Goal: Transaction & Acquisition: Obtain resource

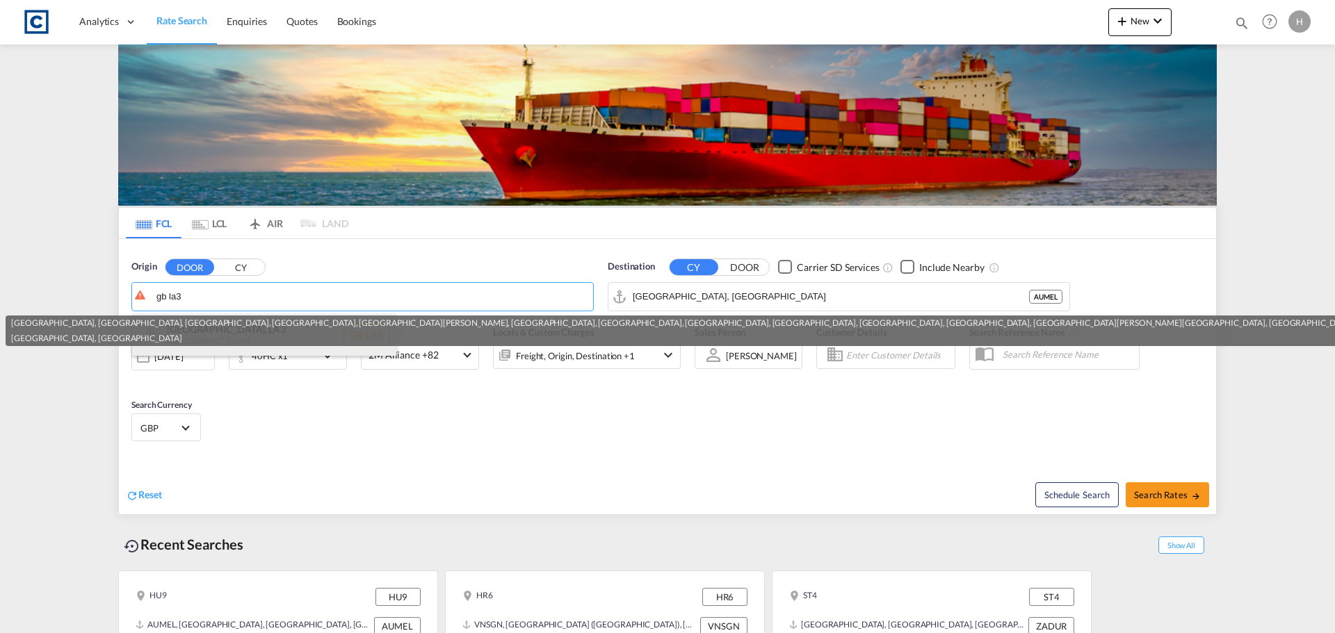
click at [262, 349] on div "[GEOGRAPHIC_DATA] , LA3 [GEOGRAPHIC_DATA] [GEOGRAPHIC_DATA]-LA3" at bounding box center [264, 335] width 264 height 42
type input "GB-LA3, [GEOGRAPHIC_DATA]"
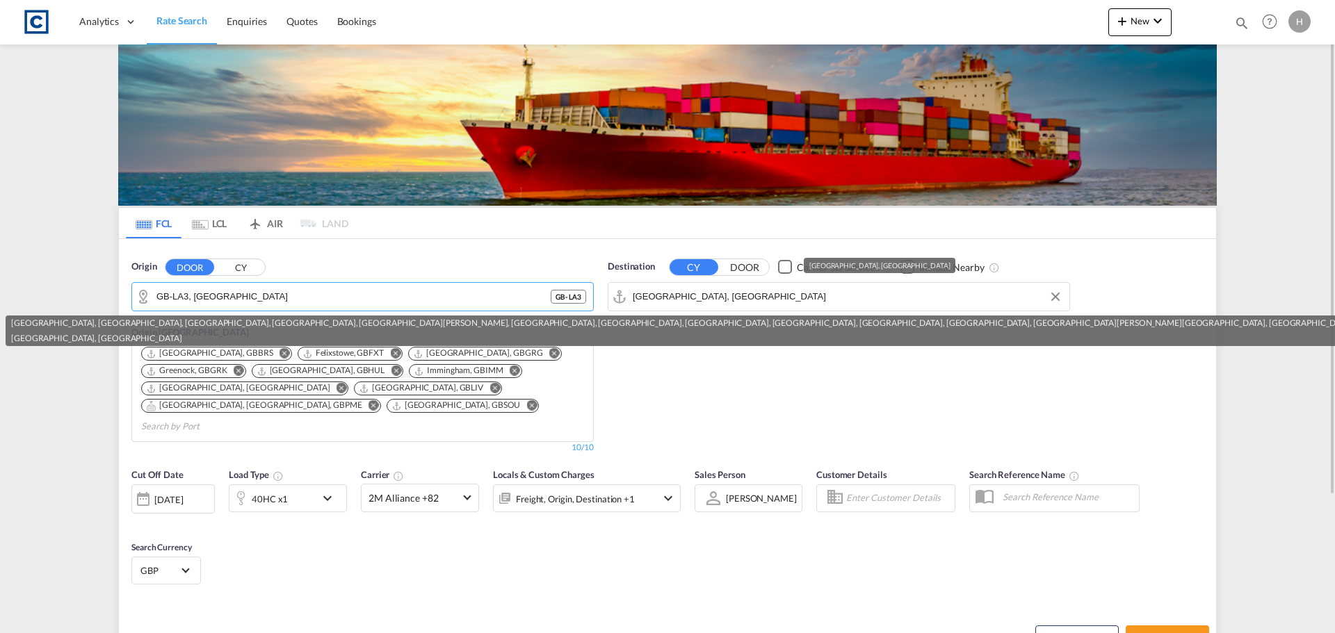
click at [696, 295] on input "[GEOGRAPHIC_DATA], [GEOGRAPHIC_DATA]" at bounding box center [848, 296] width 430 height 21
click at [727, 334] on div "[GEOGRAPHIC_DATA], [GEOGRAPHIC_DATA]" at bounding box center [1299, 338] width 2577 height 15
click at [825, 326] on div "[GEOGRAPHIC_DATA], [GEOGRAPHIC_DATA], [GEOGRAPHIC_DATA], [GEOGRAPHIC_DATA], [GE…" at bounding box center [1299, 323] width 2577 height 15
click at [674, 391] on div "Destination CY DOOR Carrier SD Services Include Nearby chitt" at bounding box center [839, 357] width 476 height 208
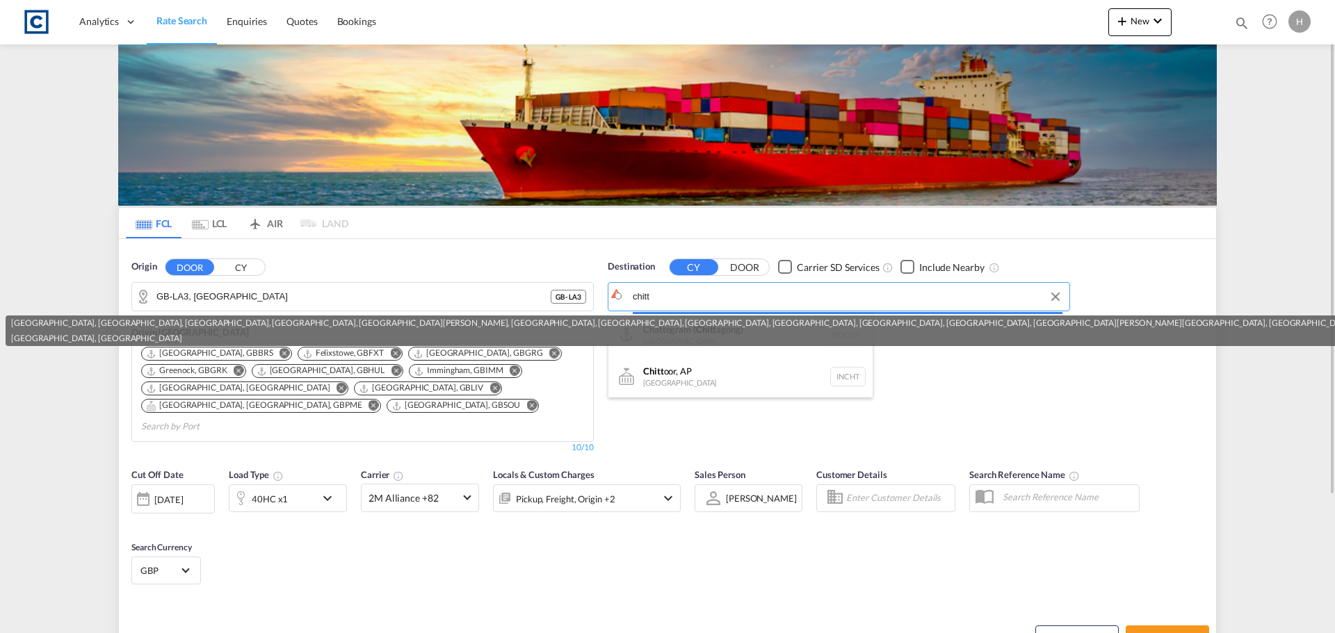
click at [667, 295] on body "Analytics Dashboard Rate Search Enquiries Quotes Bookings" at bounding box center [667, 316] width 1335 height 633
click at [654, 351] on div "Chattogram ( Chitt agong) [GEOGRAPHIC_DATA] BDCGP" at bounding box center [740, 335] width 264 height 42
type input "Chattogram (Chittagong), BDCGP"
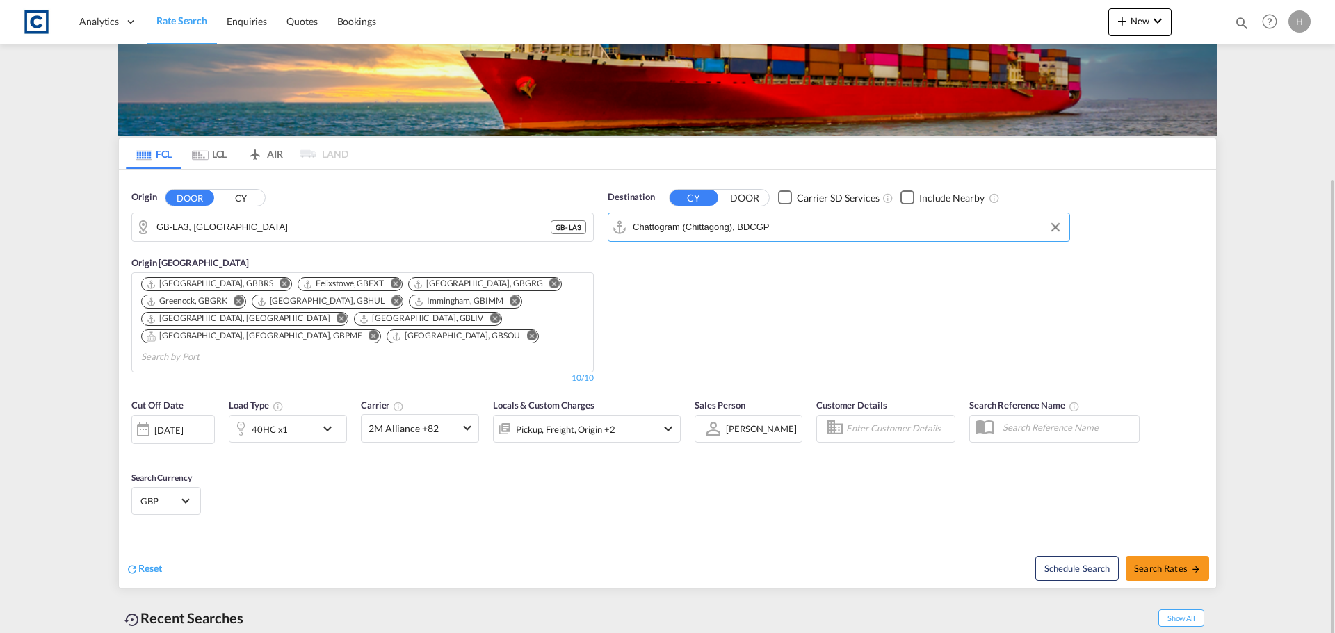
scroll to position [139, 0]
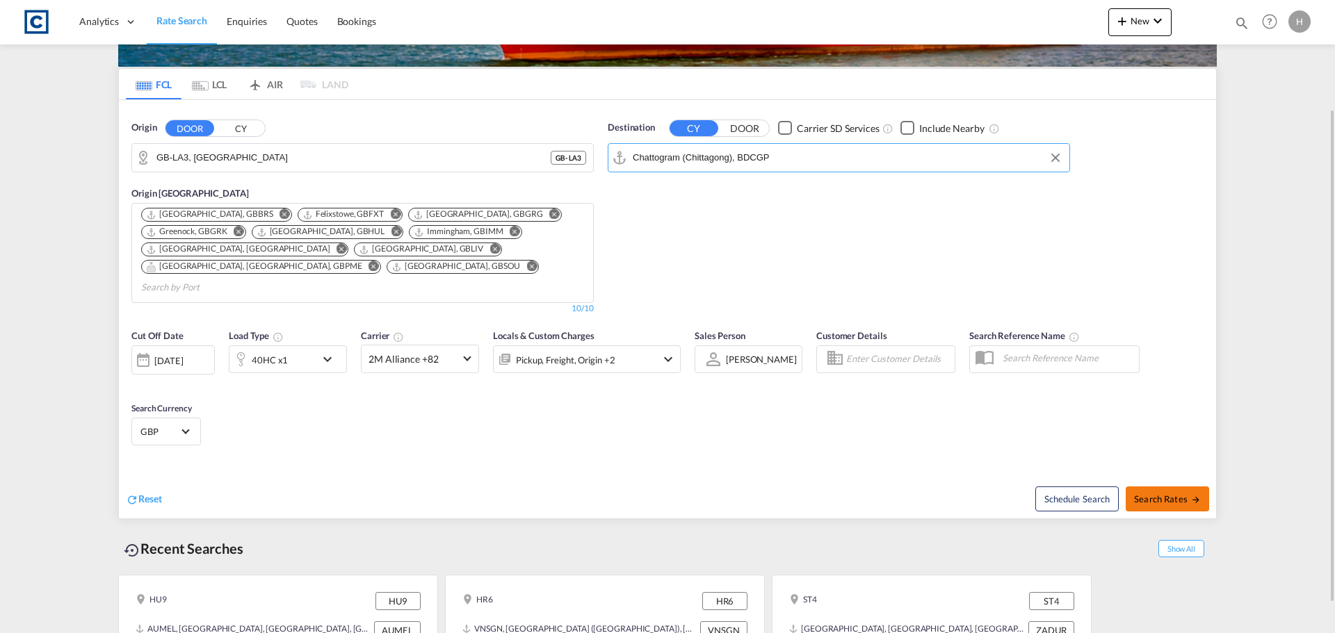
click at [1171, 494] on span "Search Rates" at bounding box center [1167, 499] width 67 height 11
type input "LA3 to BDCGP / [DATE]"
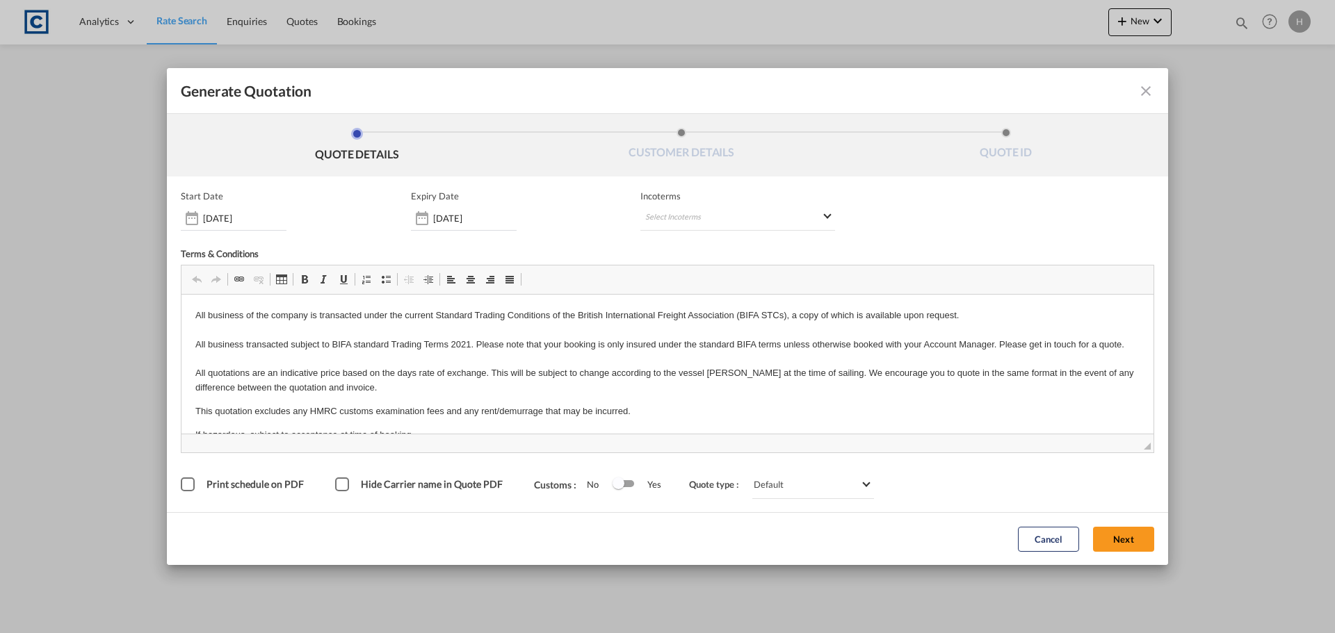
click at [1140, 93] on md-icon "icon-close fg-AAA8AD cursor m-0" at bounding box center [1145, 91] width 17 height 17
click at [1142, 538] on button "Next" at bounding box center [1123, 539] width 61 height 25
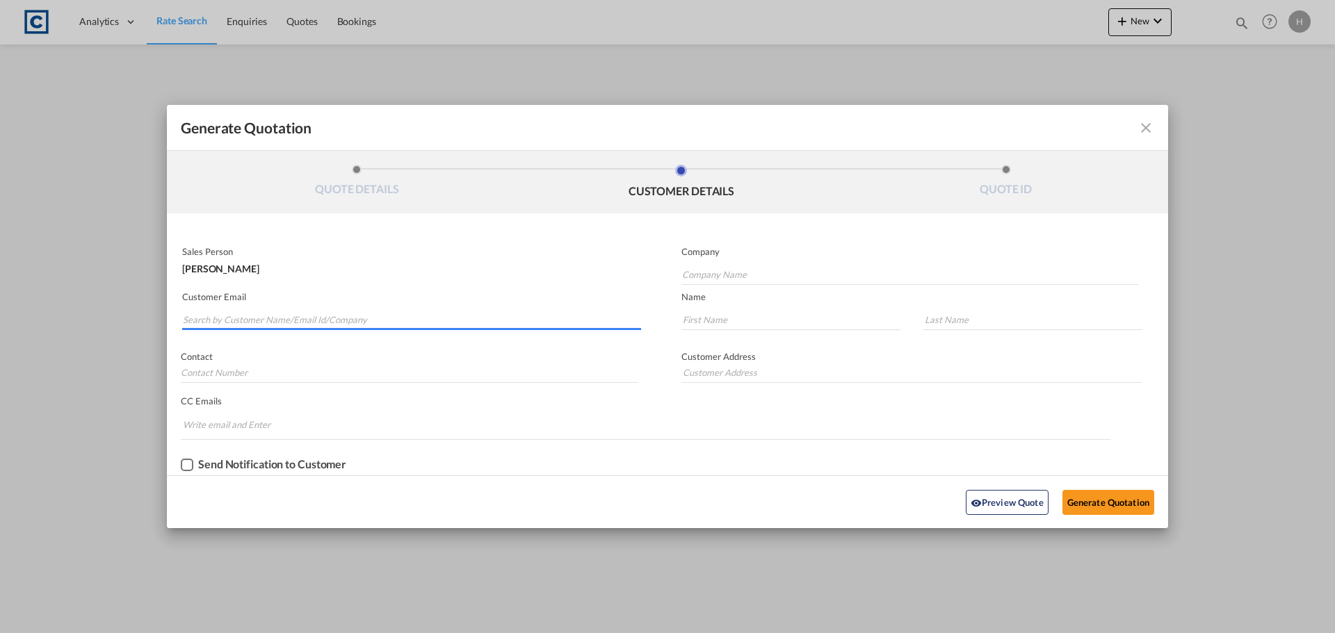
drag, startPoint x: 352, startPoint y: 314, endPoint x: 492, endPoint y: 324, distance: 140.1
click at [352, 314] on input "Search by Customer Name/Email Id/Company" at bounding box center [412, 319] width 458 height 21
paste input "[EMAIL_ADDRESS][DOMAIN_NAME]"
type input "[EMAIL_ADDRESS][DOMAIN_NAME]"
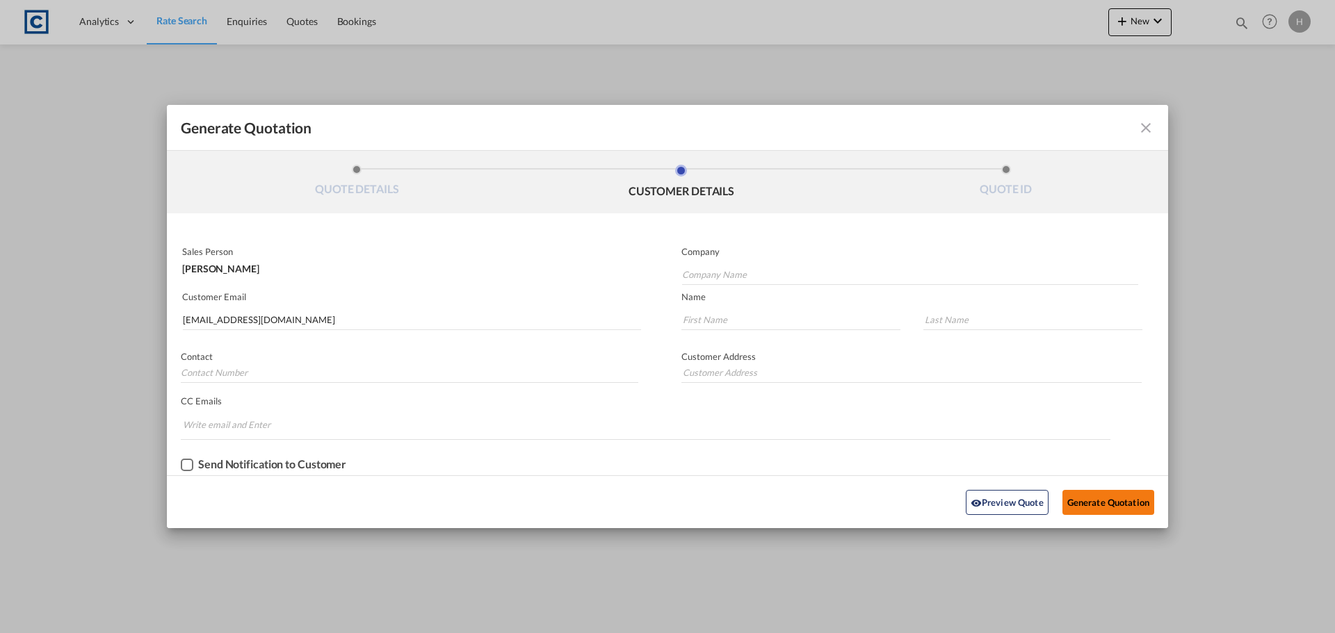
click at [1089, 504] on button "Generate Quotation" at bounding box center [1108, 502] width 92 height 25
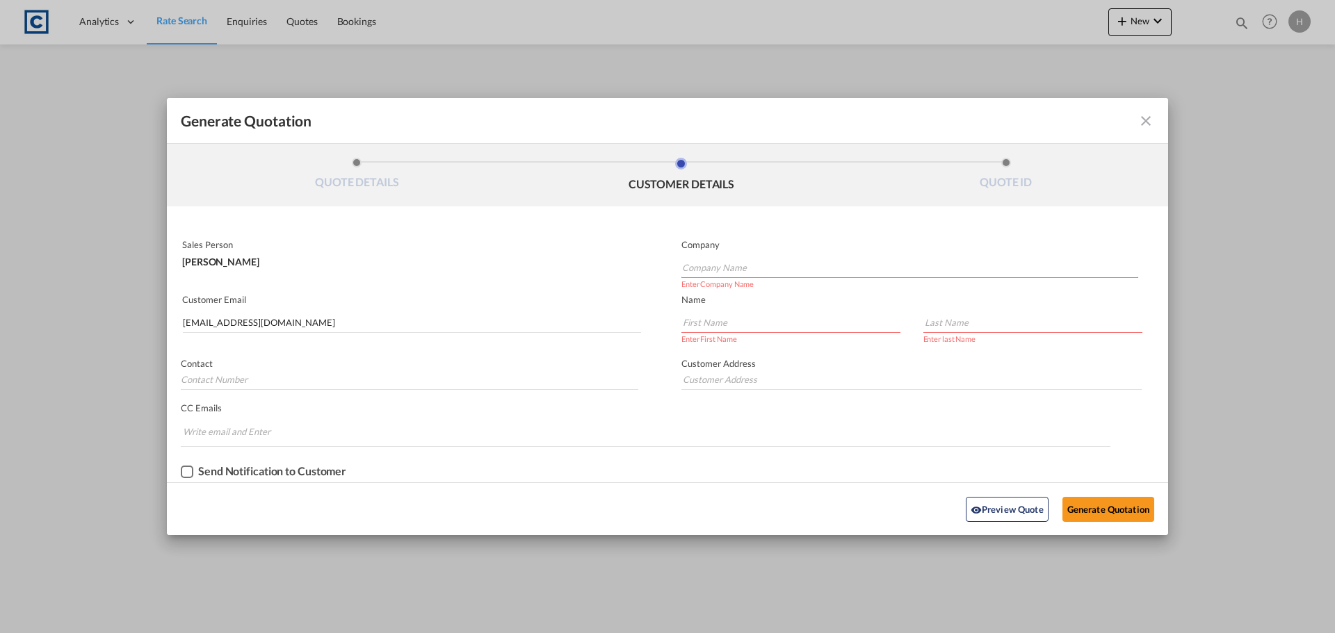
click at [754, 270] on input "Company Name" at bounding box center [910, 267] width 456 height 21
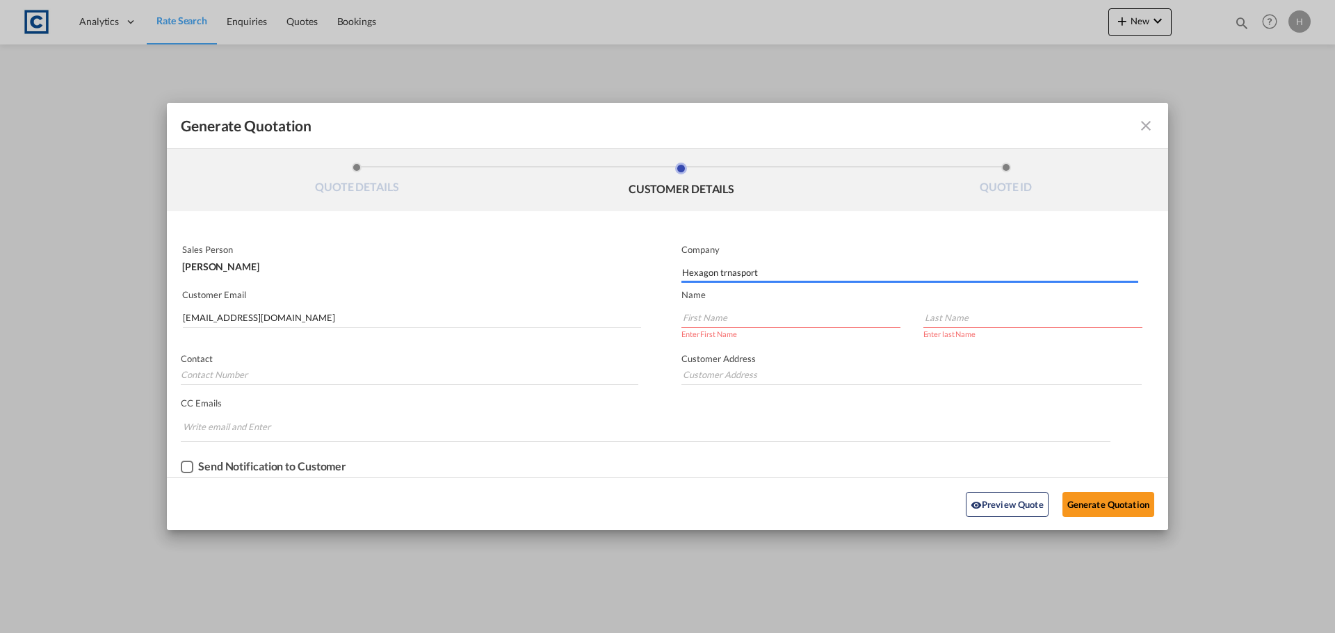
type input "Hexagon trnasport"
click at [748, 318] on input "Generate QuotationQUOTE ..." at bounding box center [790, 317] width 219 height 21
type input "Ionela"
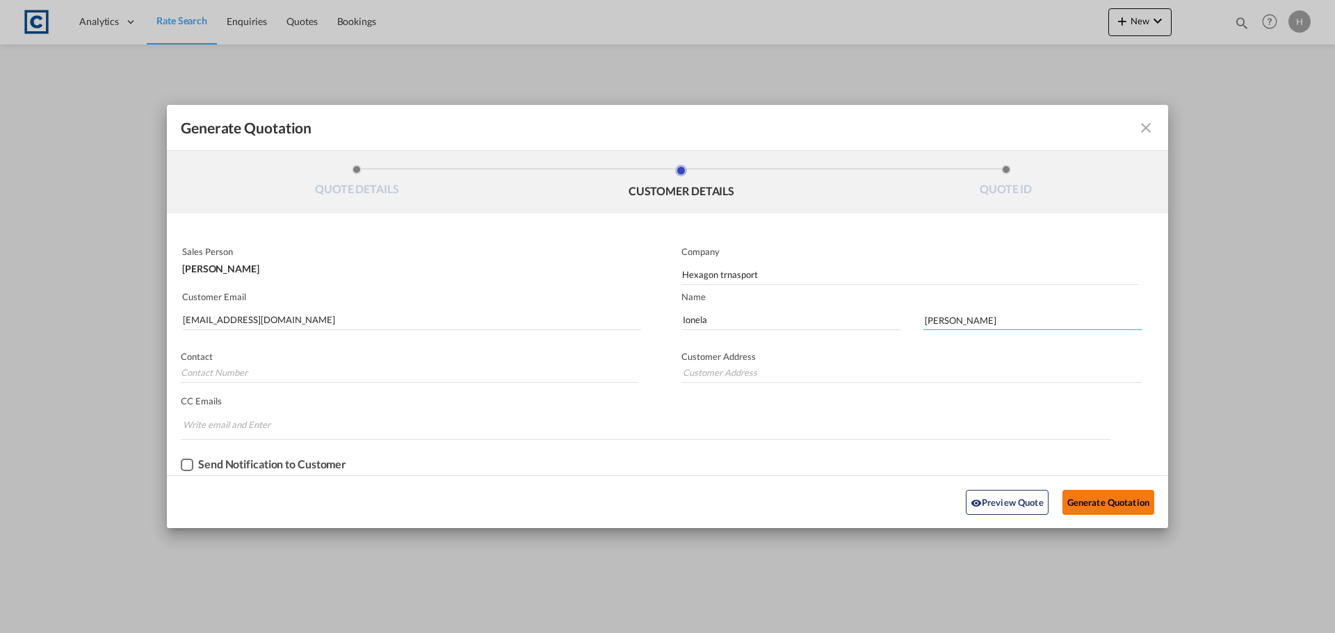
type input "[PERSON_NAME]"
click at [1133, 496] on button "Generate Quotation" at bounding box center [1108, 502] width 92 height 25
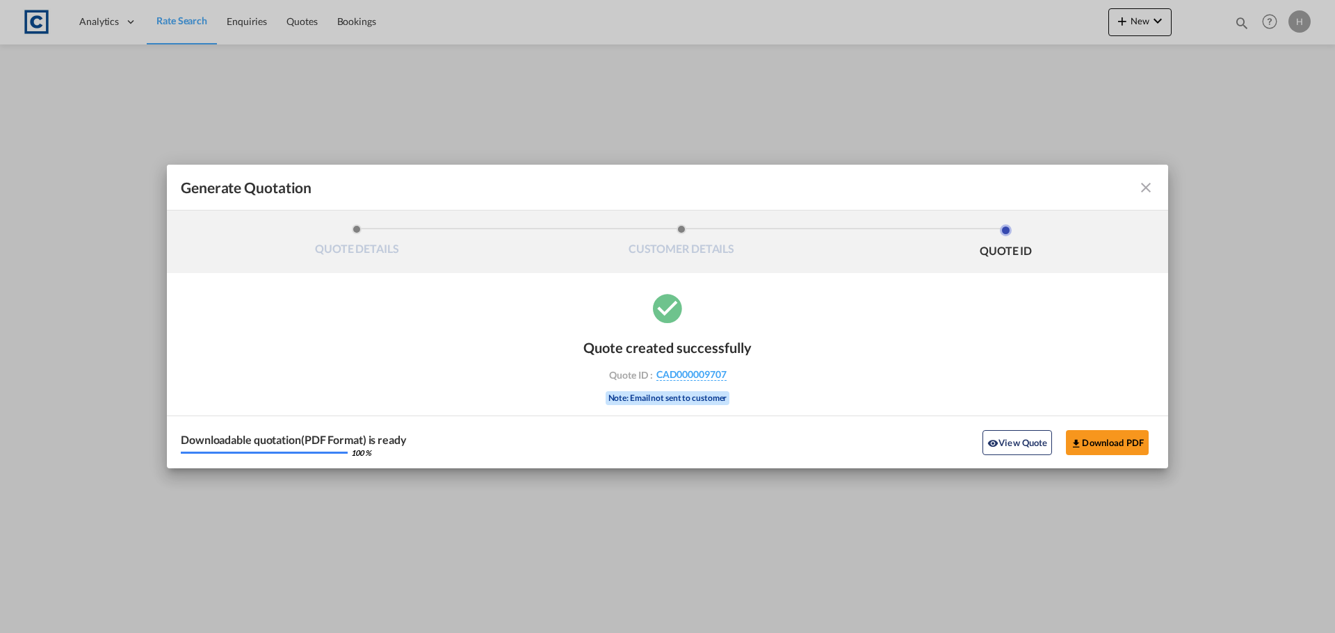
click at [1148, 189] on md-icon "icon-close fg-AAA8AD cursor m-0" at bounding box center [1145, 187] width 17 height 17
